Goal: Check status

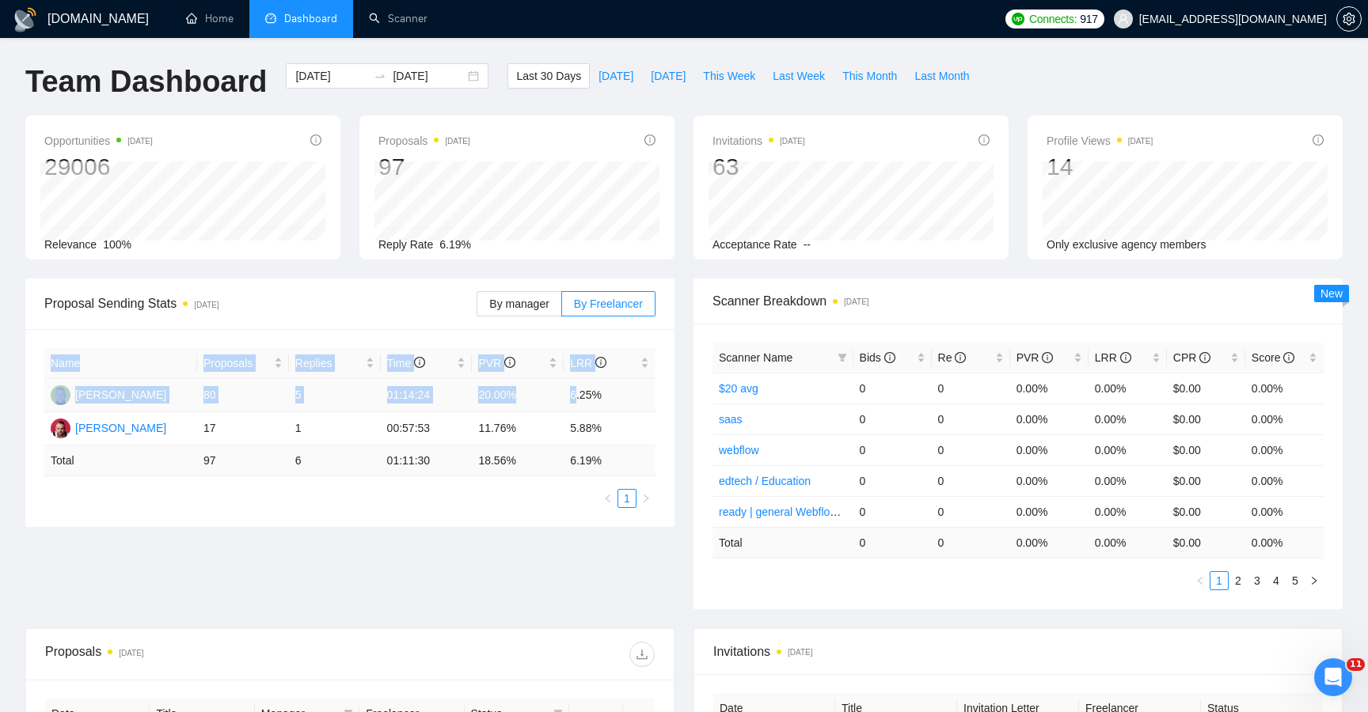
drag, startPoint x: 659, startPoint y: 394, endPoint x: 576, endPoint y: 397, distance: 83.2
click at [576, 397] on div "Name Proposals Replies Time PVR LRR [PERSON_NAME] 80 5 01:14:24 20.00% 6.25% [P…" at bounding box center [349, 428] width 649 height 198
click at [577, 397] on td "6.25%" at bounding box center [610, 395] width 92 height 33
drag, startPoint x: 467, startPoint y: 396, endPoint x: 515, endPoint y: 396, distance: 47.5
click at [515, 396] on tr "[PERSON_NAME] 80 5 01:14:24 20.00% 6.25%" at bounding box center [349, 395] width 611 height 33
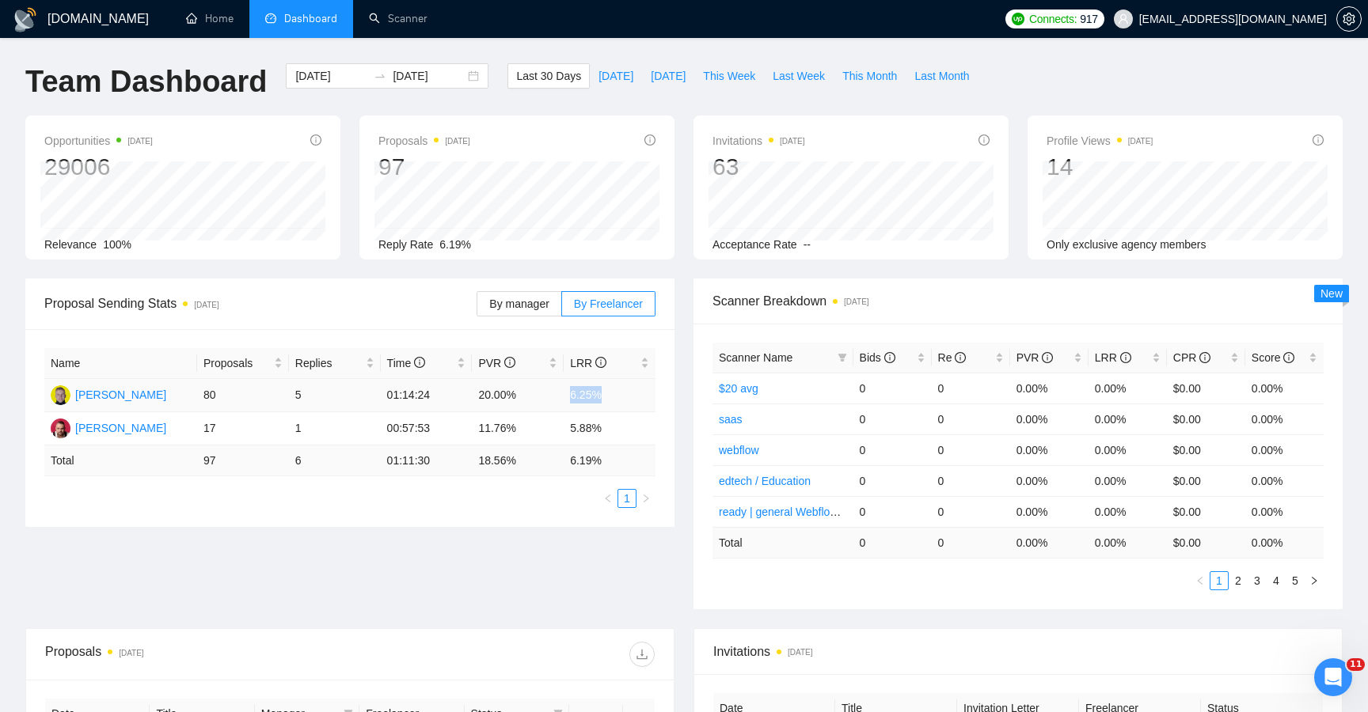
drag, startPoint x: 569, startPoint y: 393, endPoint x: 608, endPoint y: 397, distance: 39.1
click at [609, 398] on td "6.25%" at bounding box center [610, 395] width 92 height 33
click at [572, 393] on td "6.25%" at bounding box center [610, 395] width 92 height 33
drag, startPoint x: 556, startPoint y: 393, endPoint x: 608, endPoint y: 392, distance: 52.3
click at [608, 392] on tr "[PERSON_NAME] 80 5 01:14:24 20.00% 6.25%" at bounding box center [349, 395] width 611 height 33
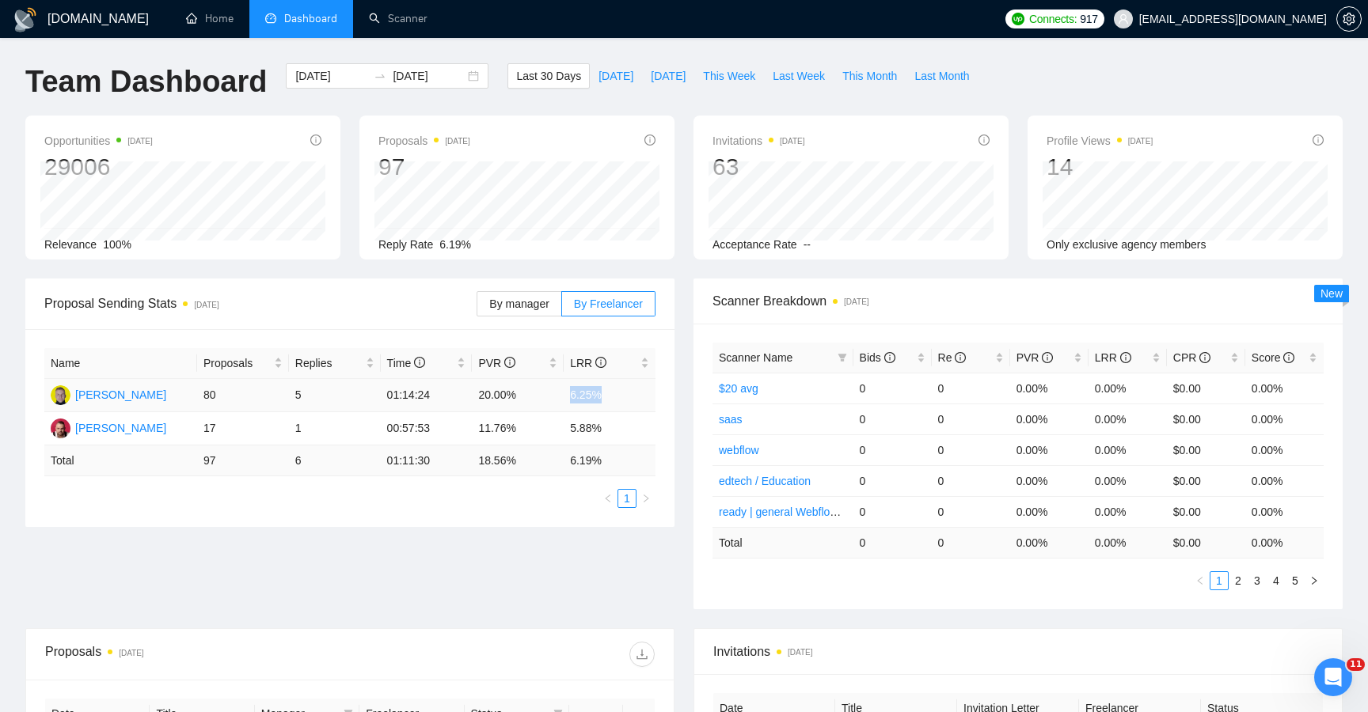
click at [608, 392] on td "6.25%" at bounding box center [610, 395] width 92 height 33
drag, startPoint x: 560, startPoint y: 396, endPoint x: 611, endPoint y: 395, distance: 50.7
click at [611, 396] on tr "[PERSON_NAME] 80 5 01:14:24 20.00% 6.25%" at bounding box center [349, 395] width 611 height 33
click at [459, 397] on td "01:14:24" at bounding box center [427, 395] width 92 height 33
click at [526, 78] on span "Last 30 Days" at bounding box center [548, 75] width 65 height 17
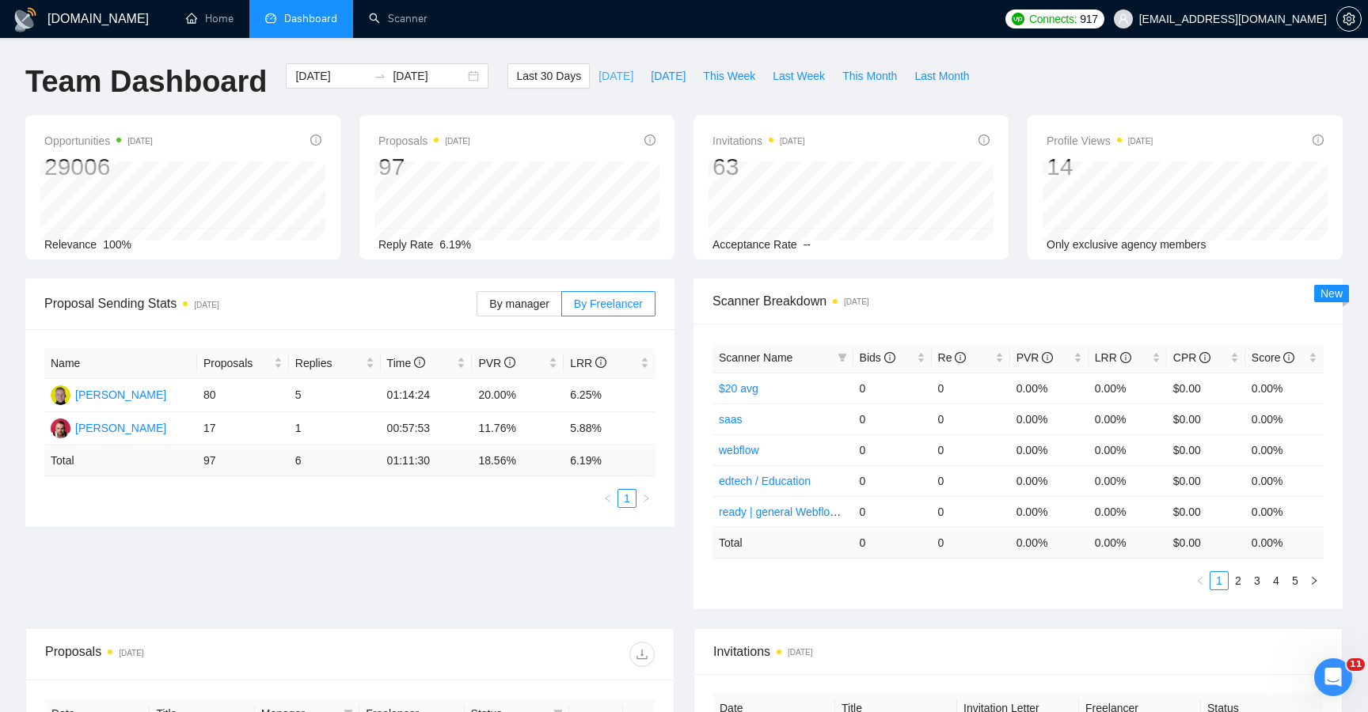
click at [610, 82] on span "[DATE]" at bounding box center [615, 75] width 35 height 17
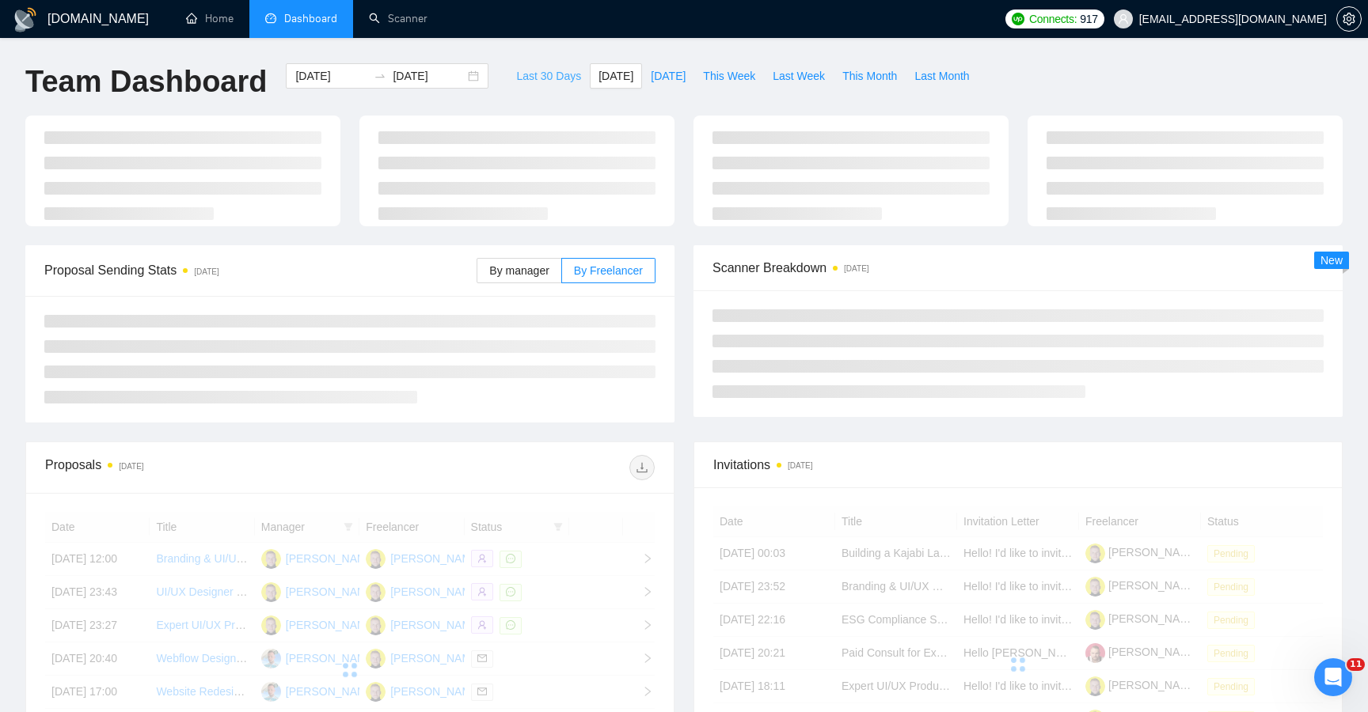
type input "[DATE]"
click at [534, 82] on span "Last 30 Days" at bounding box center [548, 75] width 65 height 17
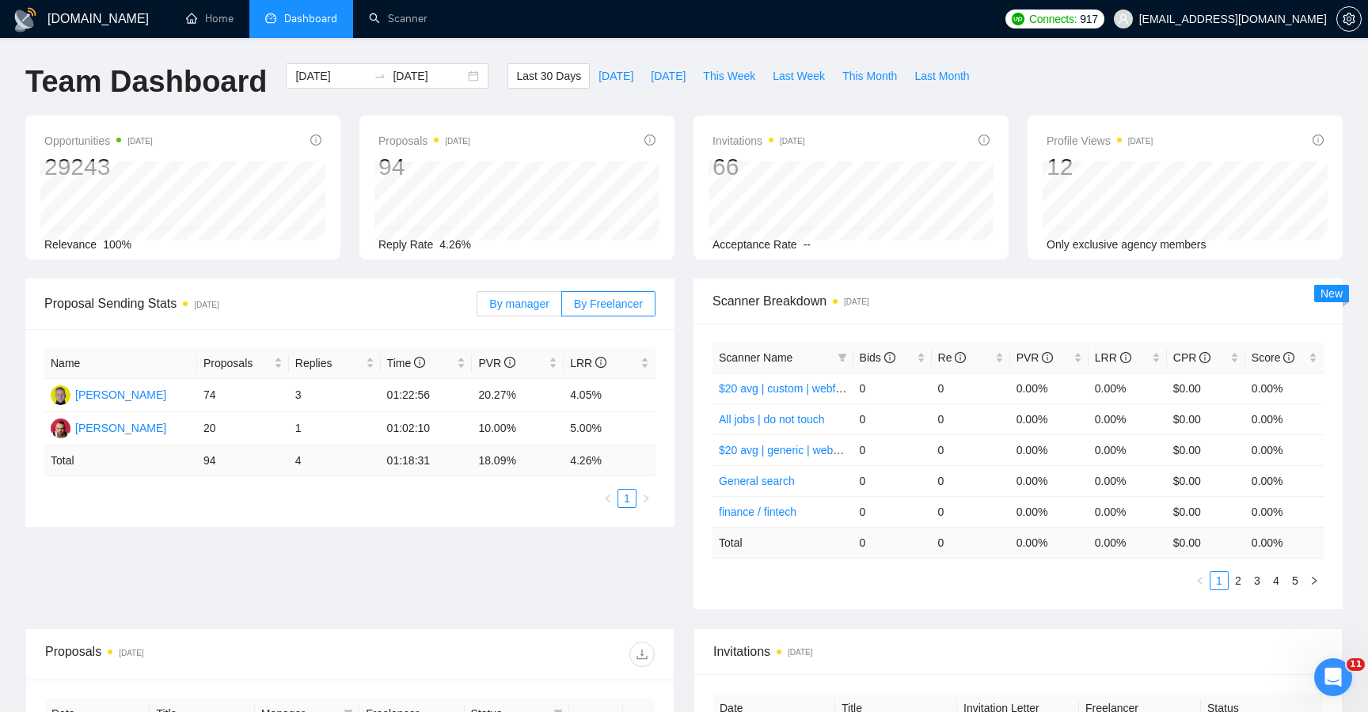
click at [519, 310] on span "By manager" at bounding box center [518, 304] width 59 height 13
click at [477, 308] on input "By manager" at bounding box center [477, 308] width 0 height 0
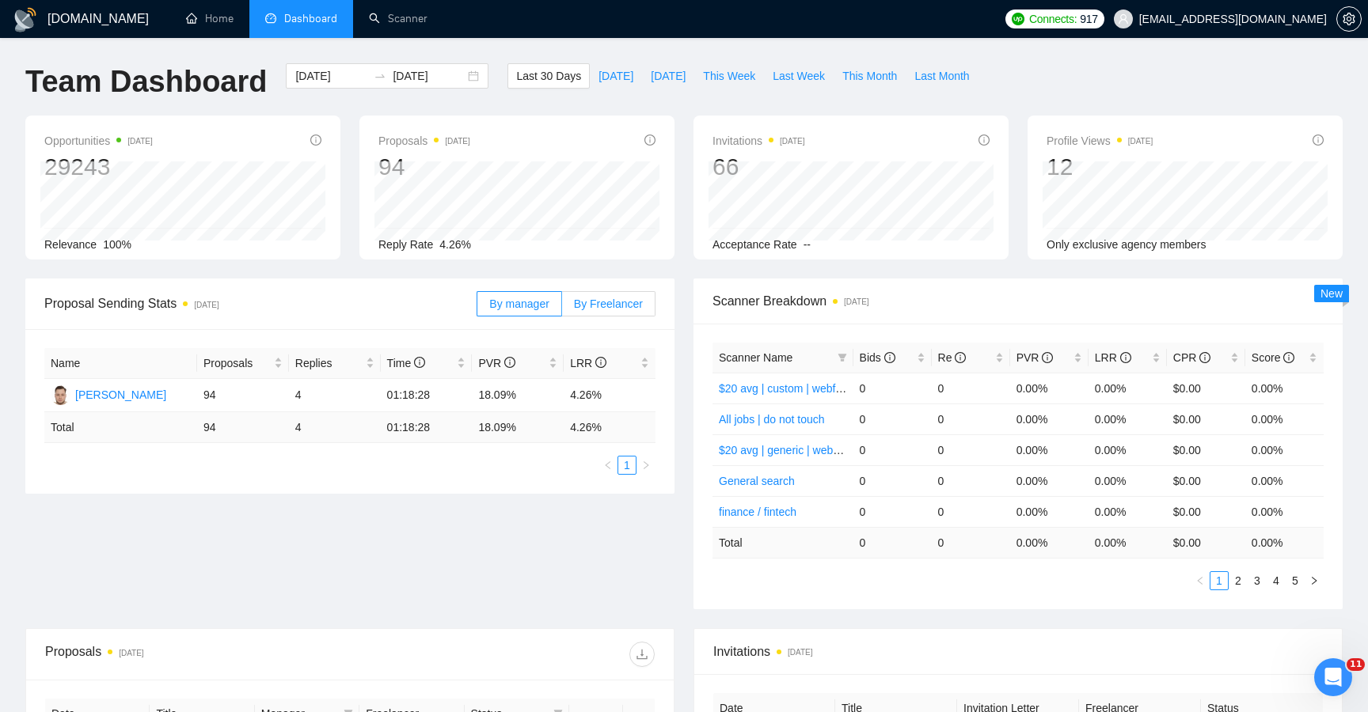
click at [608, 305] on span "By Freelancer" at bounding box center [608, 304] width 69 height 13
click at [562, 308] on input "By Freelancer" at bounding box center [562, 308] width 0 height 0
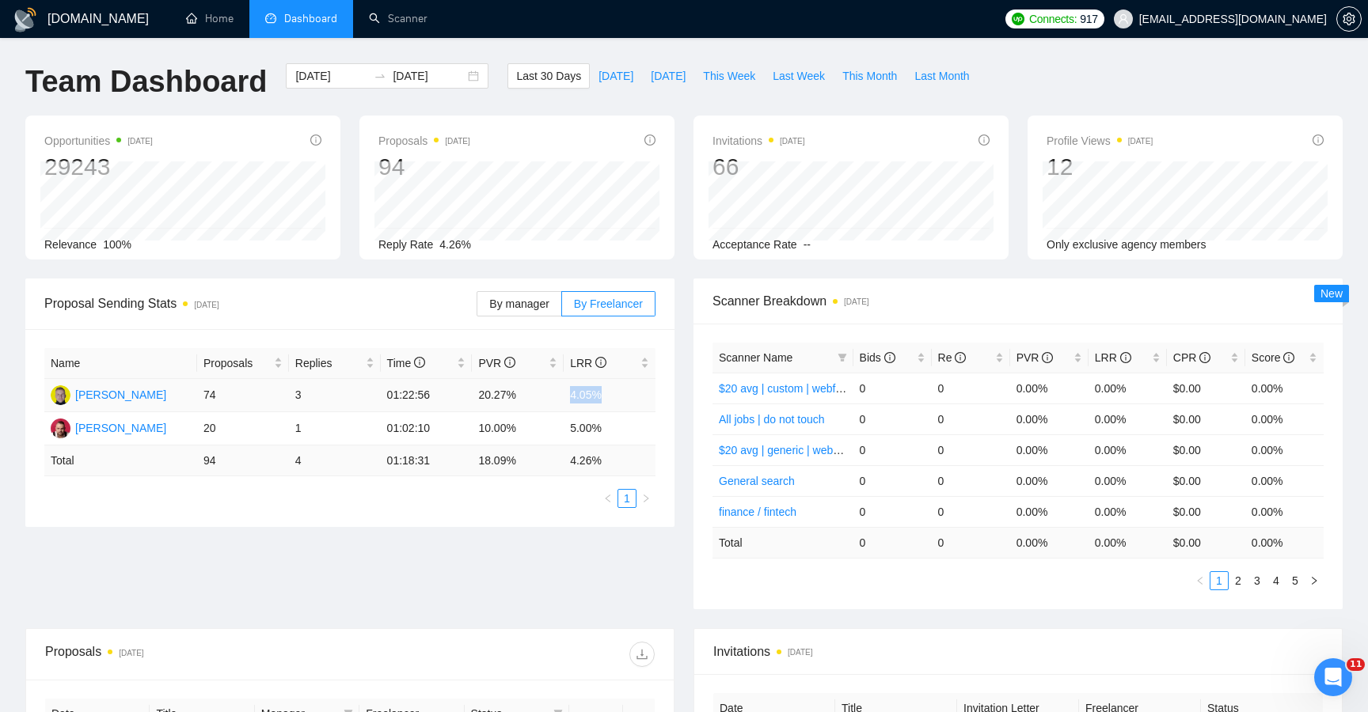
drag, startPoint x: 571, startPoint y: 396, endPoint x: 606, endPoint y: 396, distance: 35.6
click at [606, 396] on td "4.05%" at bounding box center [610, 395] width 92 height 33
click at [635, 393] on td "4.05%" at bounding box center [610, 395] width 92 height 33
drag, startPoint x: 606, startPoint y: 393, endPoint x: 570, endPoint y: 398, distance: 36.7
click at [570, 398] on td "4.05%" at bounding box center [610, 395] width 92 height 33
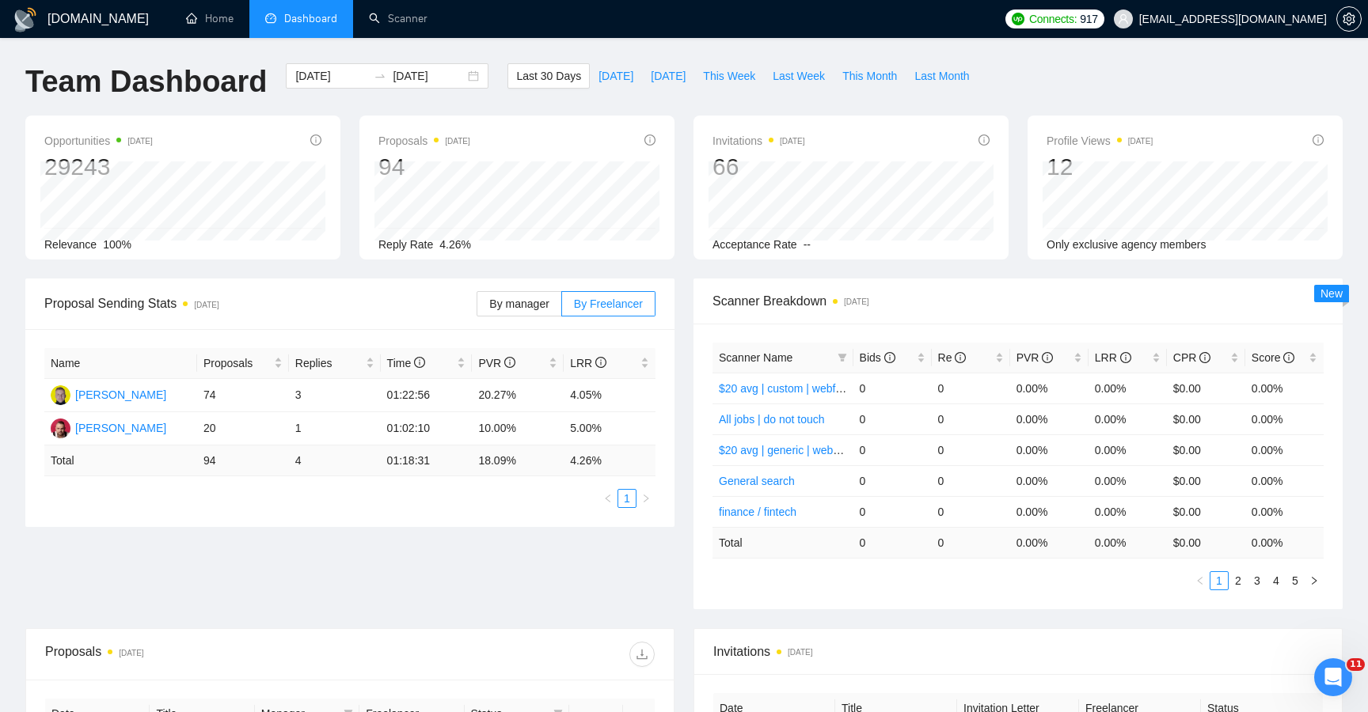
click at [697, 395] on div "Scanner Name Bids Re PVR LRR CPR Score $20 avg | custom | webflow | 24/02 0 0 0…" at bounding box center [1017, 467] width 649 height 286
click at [728, 77] on span "This Week" at bounding box center [729, 75] width 52 height 17
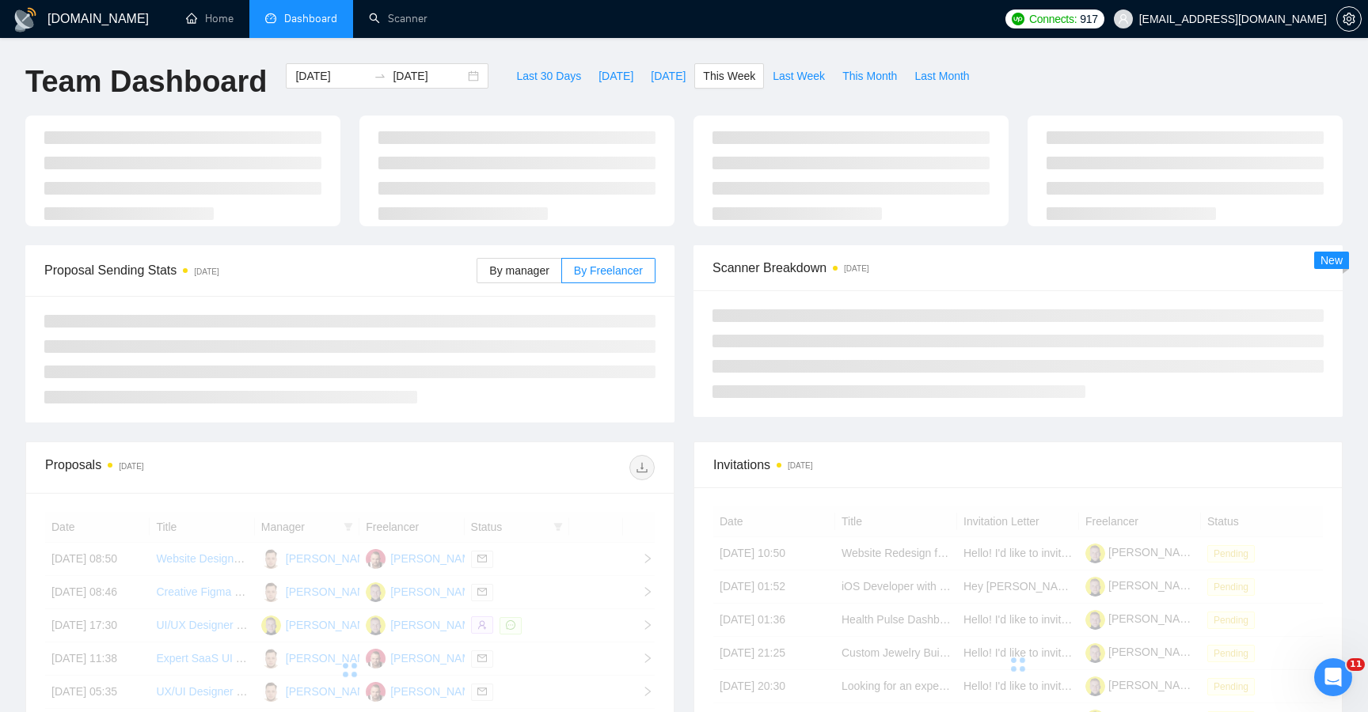
type input "[DATE]"
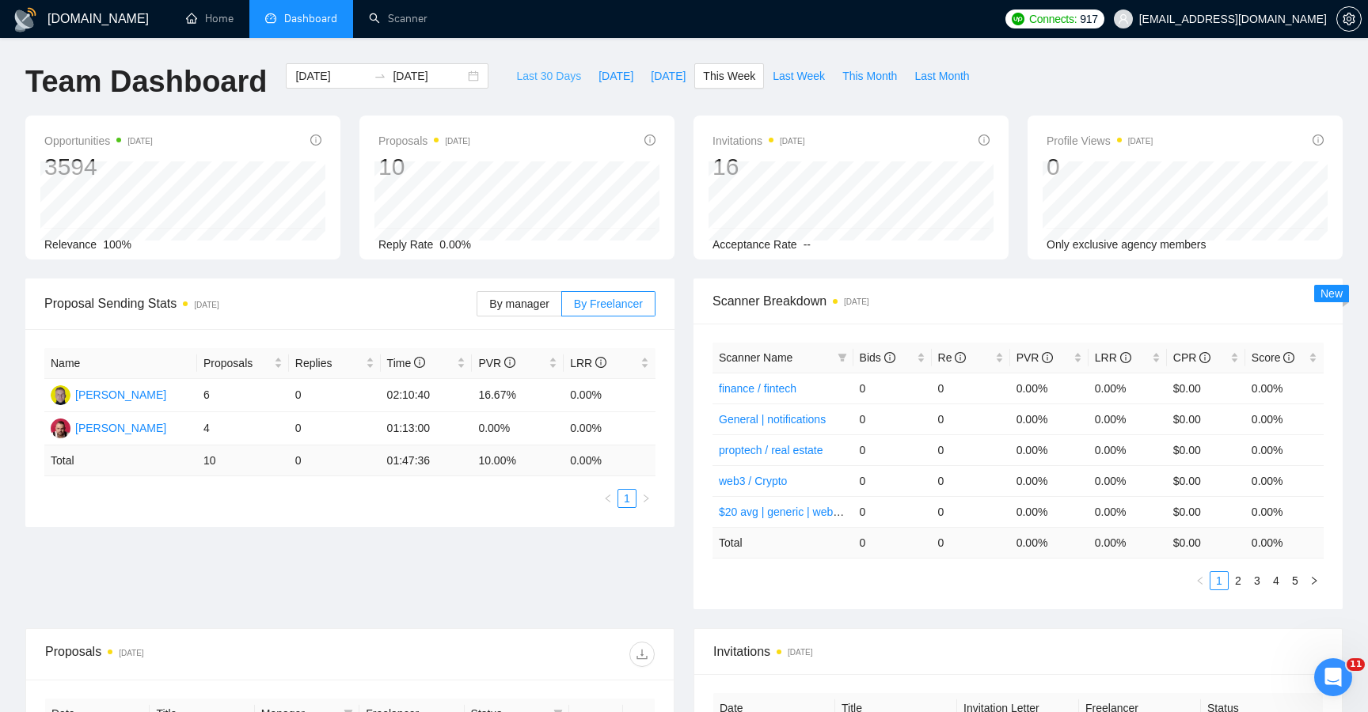
click at [546, 78] on span "Last 30 Days" at bounding box center [548, 75] width 65 height 17
type input "[DATE]"
